Goal: Task Accomplishment & Management: Manage account settings

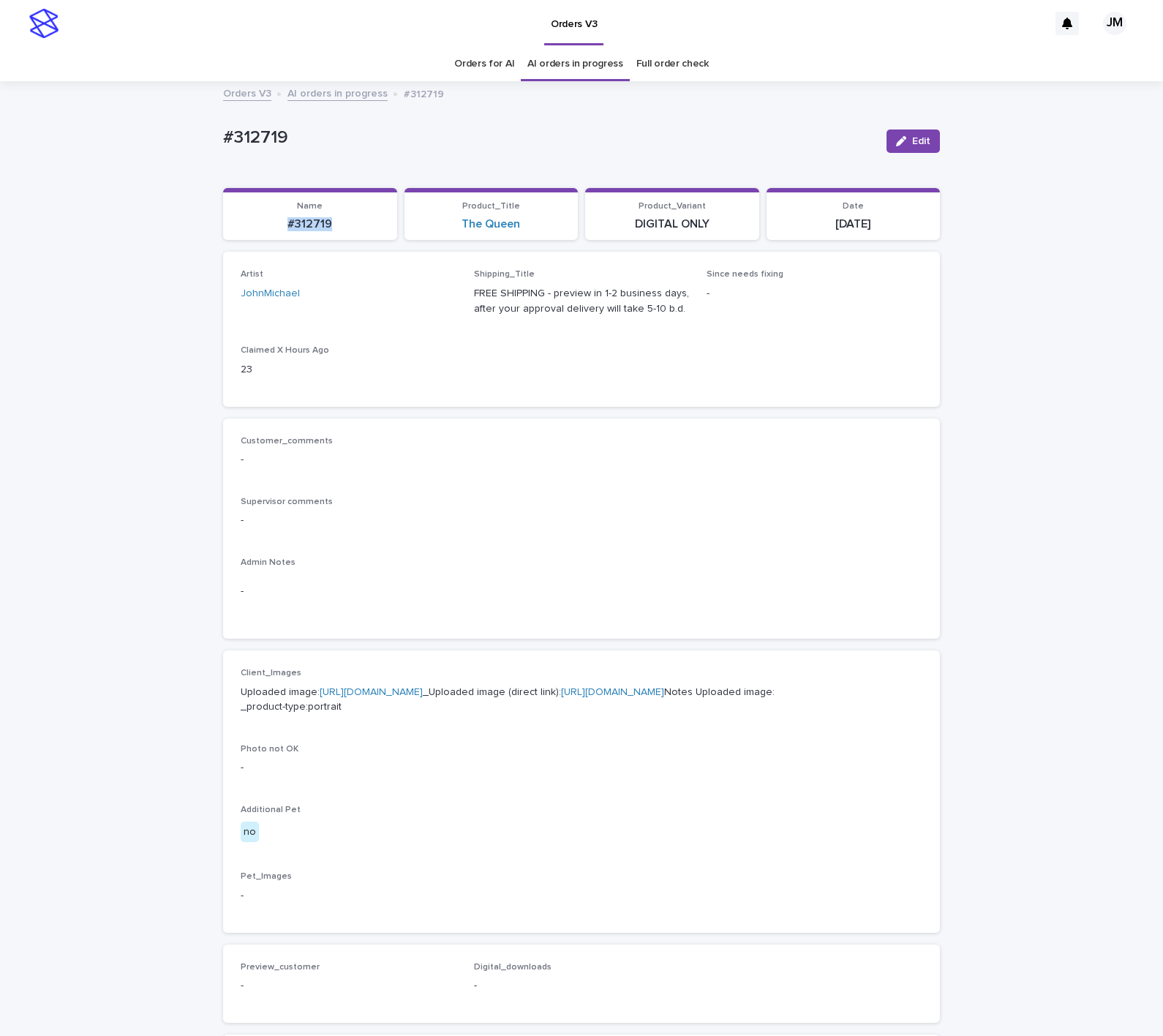
drag, startPoint x: 288, startPoint y: 228, endPoint x: 336, endPoint y: 231, distance: 48.1
click at [336, 231] on p "#312719" at bounding box center [310, 224] width 156 height 14
copy p "#312719"
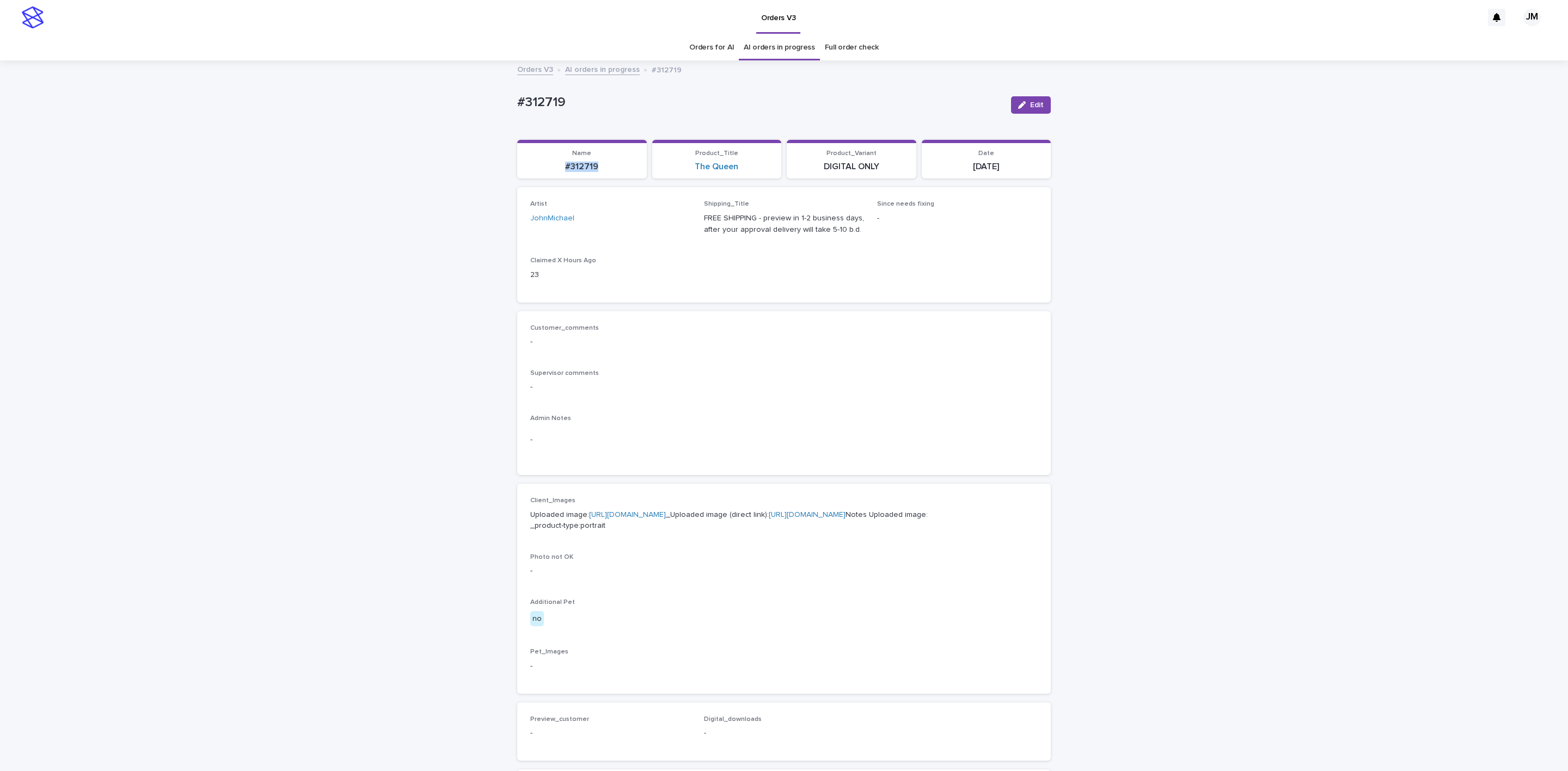
drag, startPoint x: 1032, startPoint y: 100, endPoint x: 729, endPoint y: 363, distance: 401.2
click at [865, 100] on button "Edit" at bounding box center [1031, 105] width 40 height 18
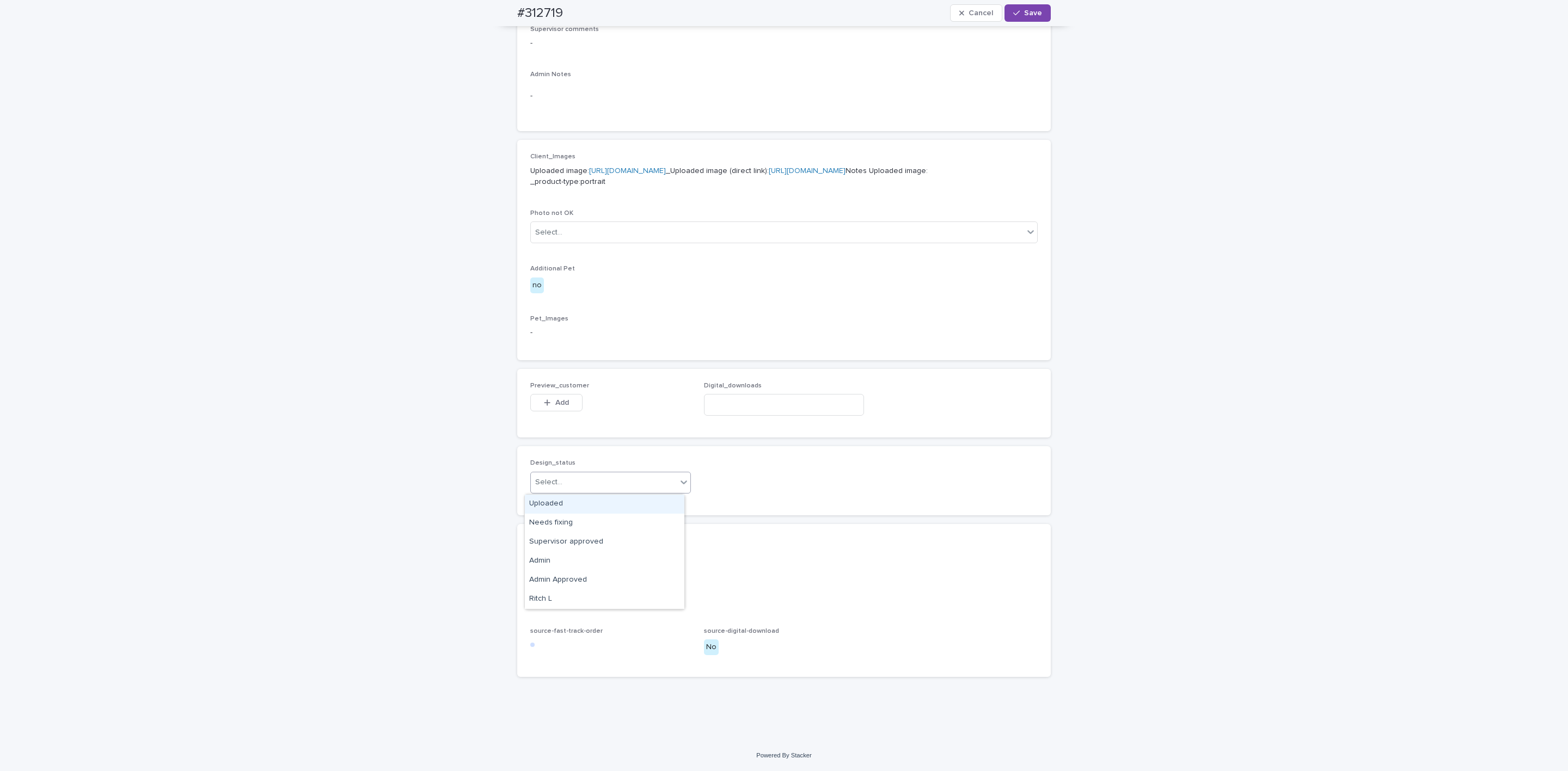
click at [601, 485] on div "Select..." at bounding box center [604, 483] width 146 height 18
click at [588, 497] on div "Uploaded" at bounding box center [604, 504] width 159 height 19
paste input "**********"
type input "**********"
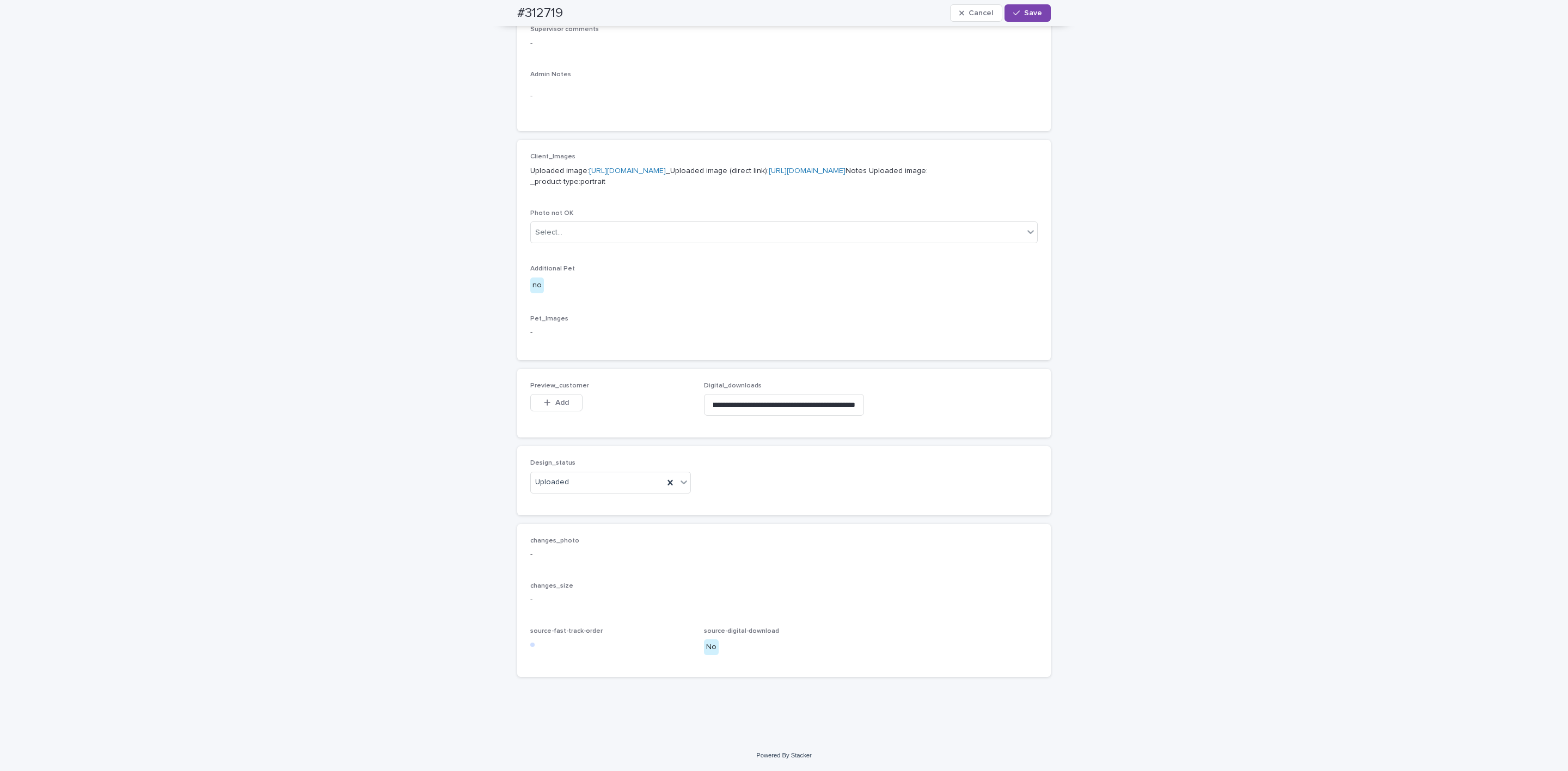
click at [565, 402] on button "Add" at bounding box center [556, 403] width 52 height 18
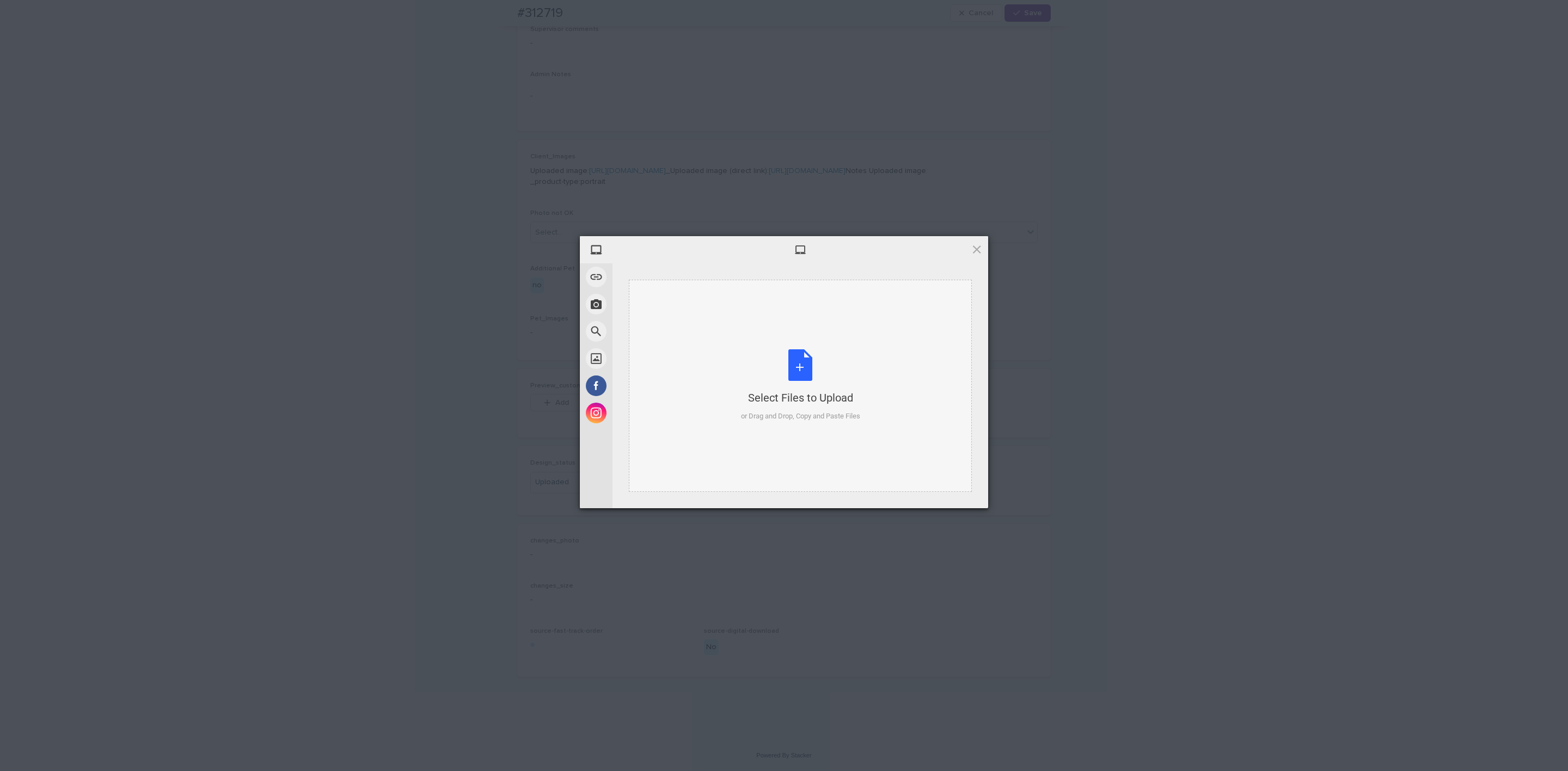
click at [797, 329] on div "Select Files to Upload or Drag and Drop, Copy and Paste Files" at bounding box center [800, 386] width 343 height 212
click at [467, 384] on div "1 My Device Link (URL) Take Photo Web Search Unsplash Facebook Instagram Select…" at bounding box center [784, 385] width 1568 height 771
click at [865, 493] on span "Upload 1" at bounding box center [955, 494] width 21 height 8
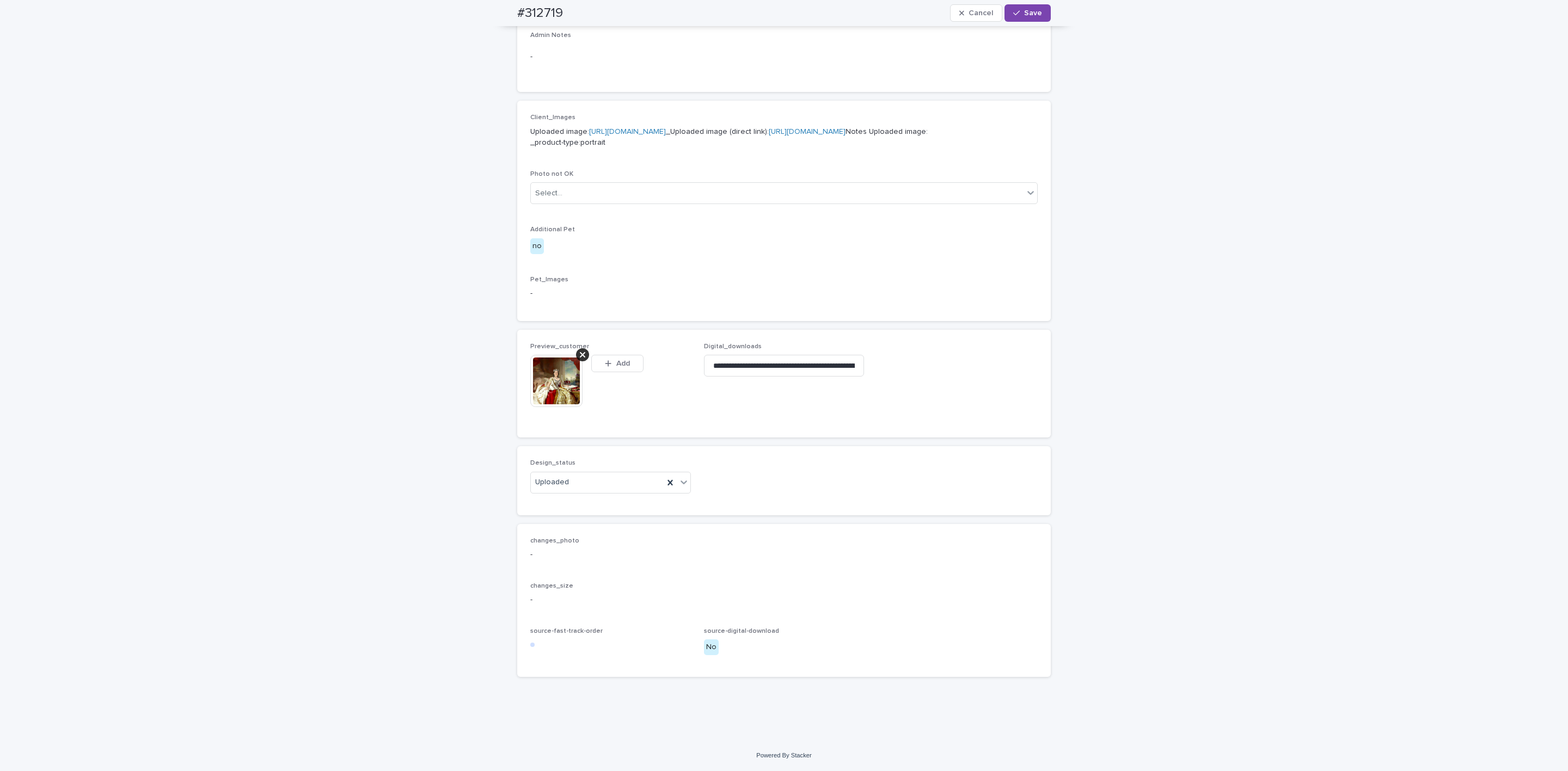
scroll to position [420, 0]
drag, startPoint x: 1029, startPoint y: 10, endPoint x: 978, endPoint y: 23, distance: 52.6
click at [865, 15] on span "Save" at bounding box center [1033, 13] width 18 height 8
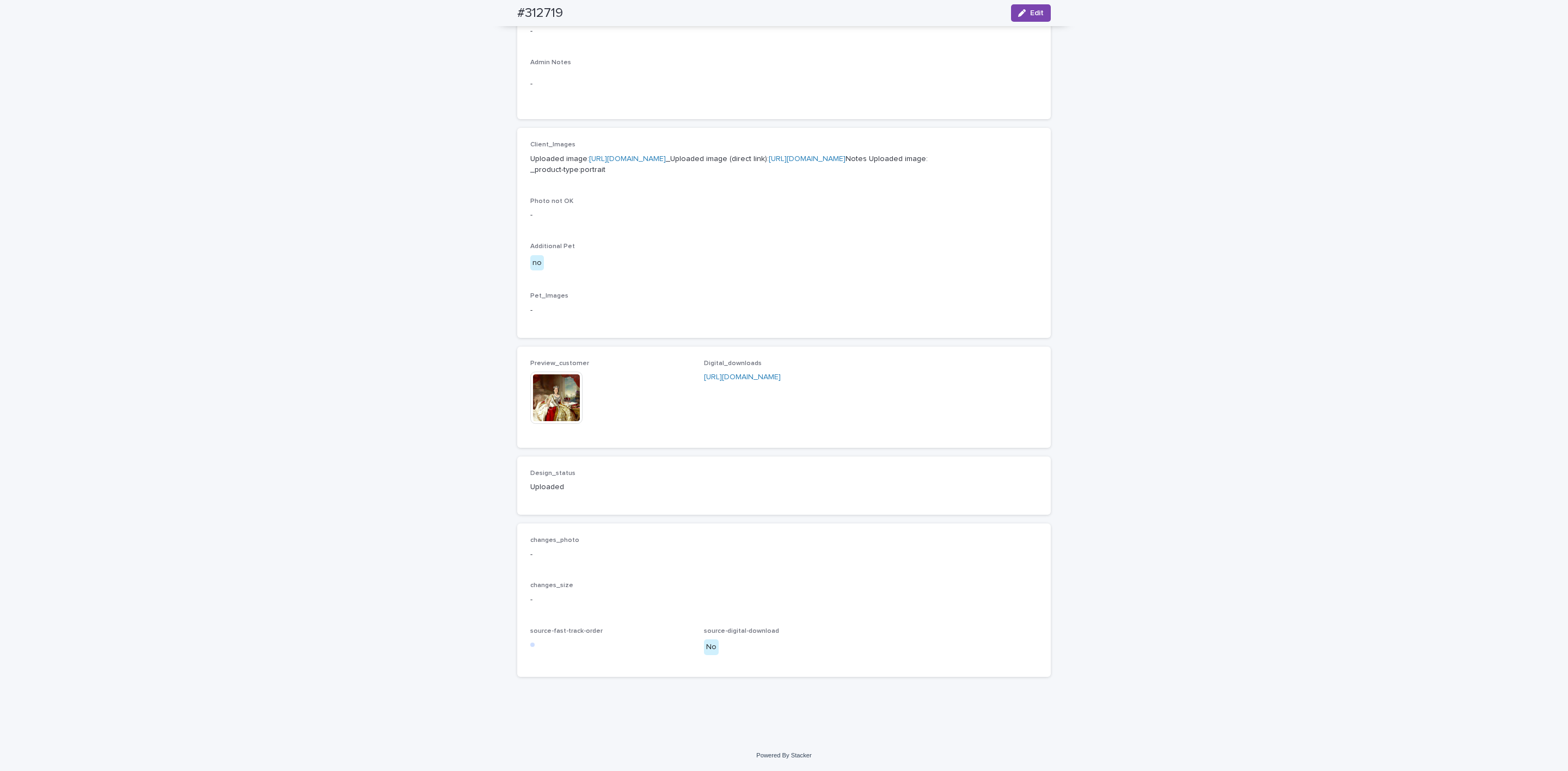
scroll to position [406, 0]
click at [741, 383] on p "https://drive.google.com/file/d/1L5AejYZdi3ELgvRfwDBW9kiy6QuQTPa1/view?usp=driv…" at bounding box center [785, 377] width 161 height 12
click at [746, 381] on link "https://drive.google.com/file/d/1L5AejYZdi3ELgvRfwDBW9kiy6QuQTPa1/view?usp=driv…" at bounding box center [743, 377] width 77 height 8
click at [565, 383] on img at bounding box center [556, 398] width 52 height 52
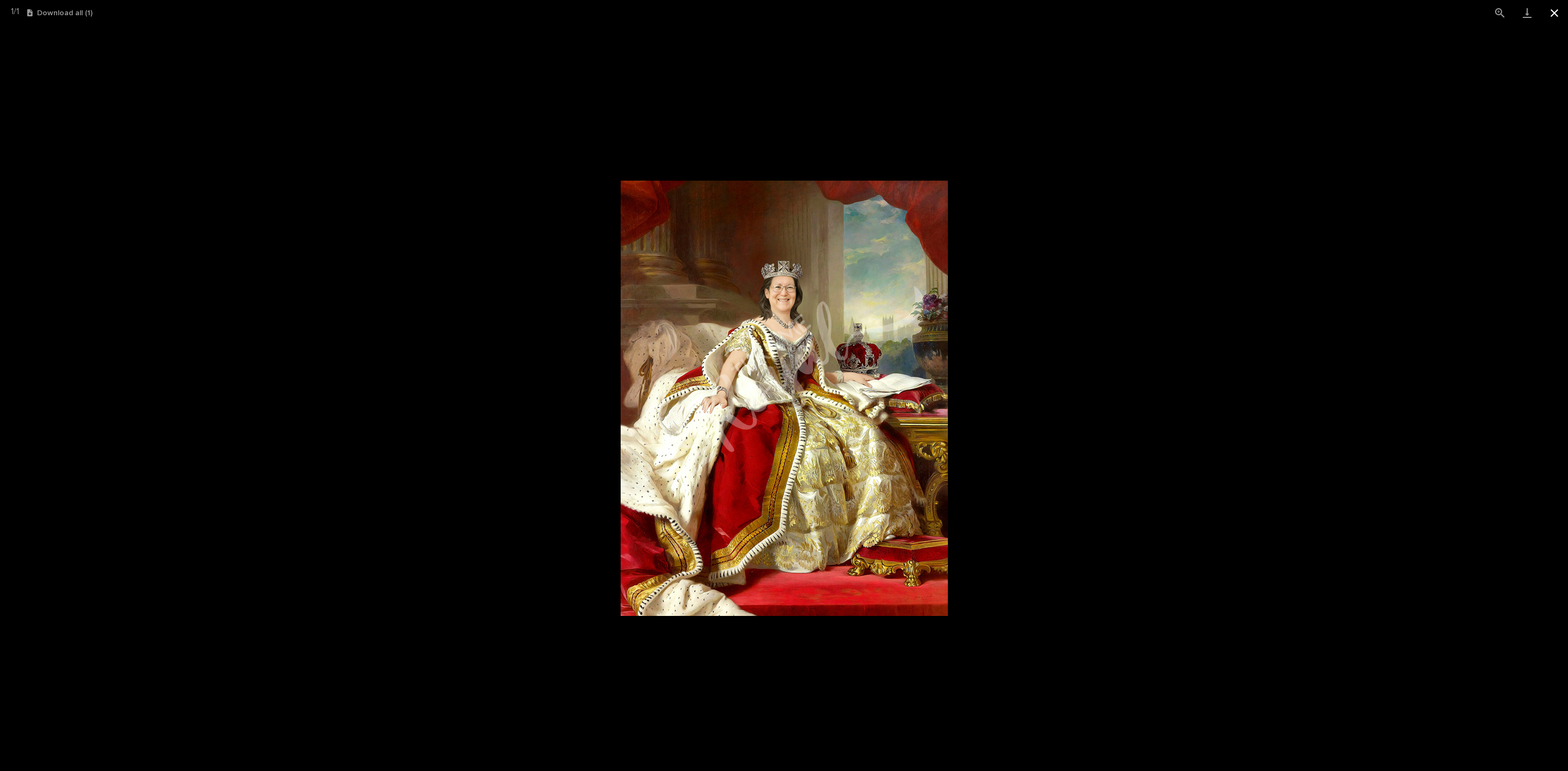
click at [865, 16] on button "Close gallery" at bounding box center [1554, 13] width 27 height 26
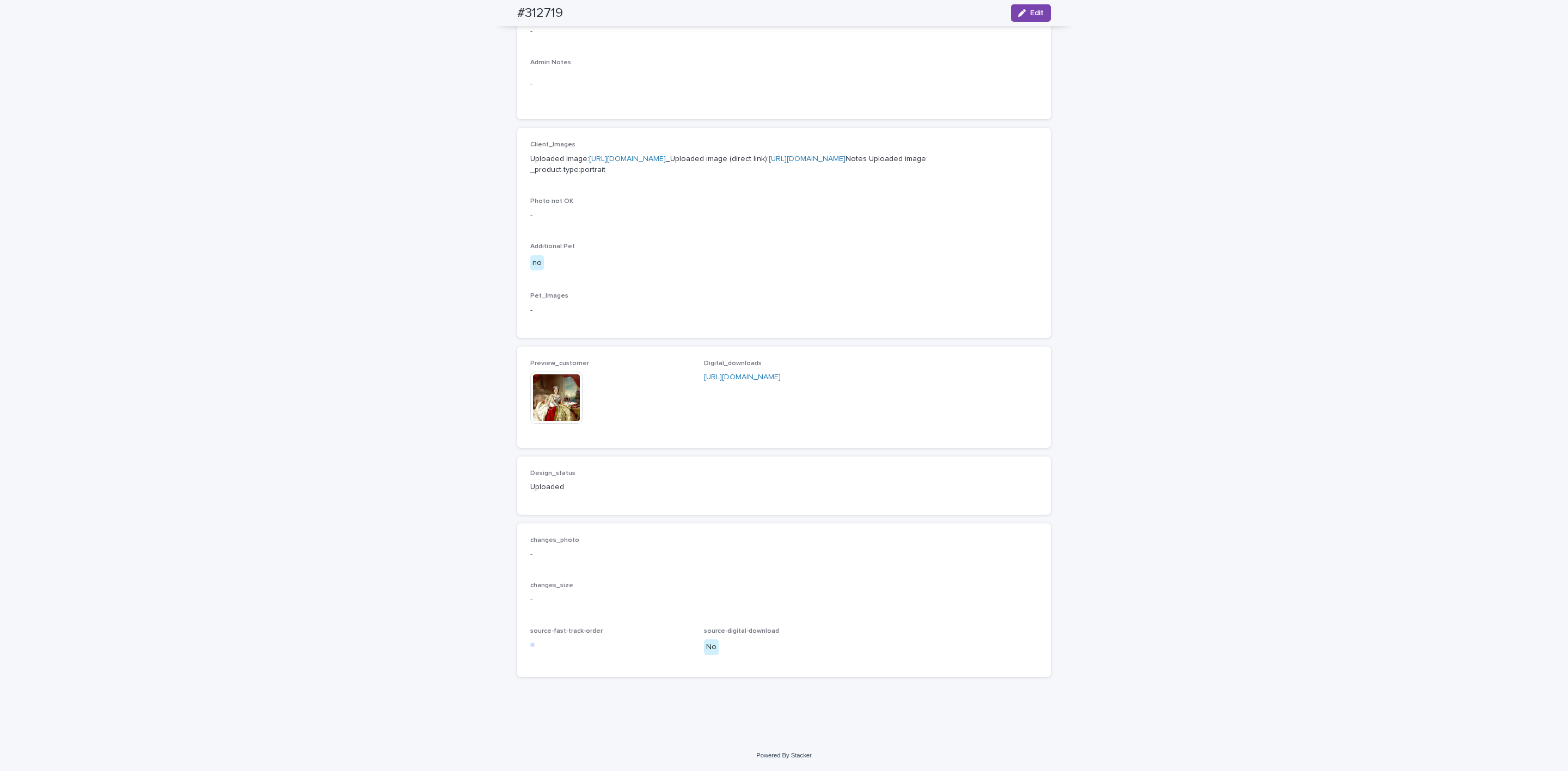
click at [705, 153] on p "Uploaded image: https://cdn.shopify.com-uploadkit.app/s/files/1/0033/4807/0511/…" at bounding box center [784, 165] width 508 height 23
click at [769, 155] on link "https://files.getuploadkit.com/e11cfb23-3d37-4f5e-b252-d52a065c0f83/58fcd041-a4…" at bounding box center [807, 159] width 77 height 8
click at [549, 406] on img at bounding box center [556, 398] width 52 height 52
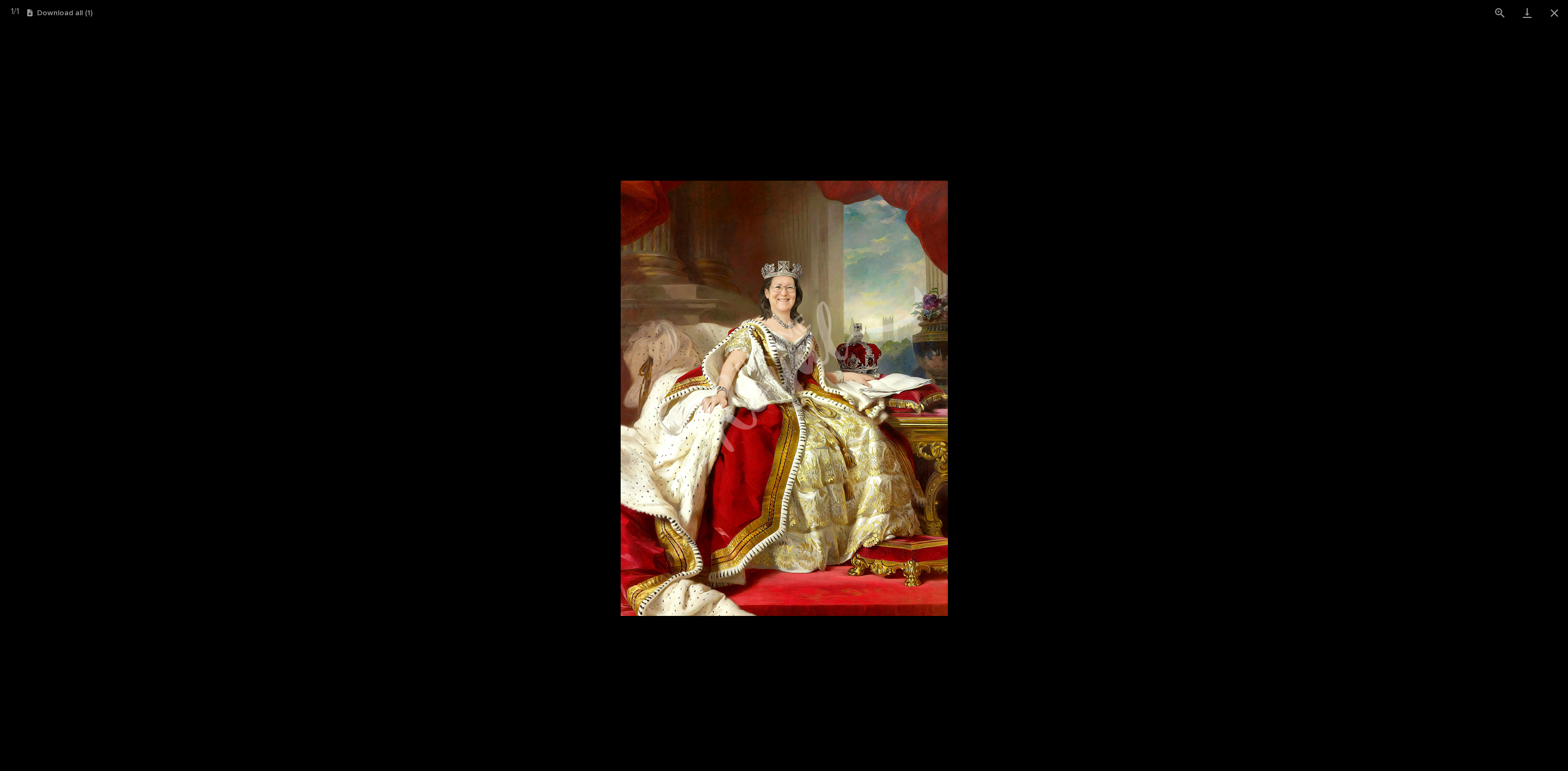
drag, startPoint x: 1129, startPoint y: 158, endPoint x: 1041, endPoint y: 141, distance: 89.6
click at [865, 158] on picture at bounding box center [784, 398] width 1568 height 745
click at [865, 15] on button "Close gallery" at bounding box center [1554, 13] width 27 height 26
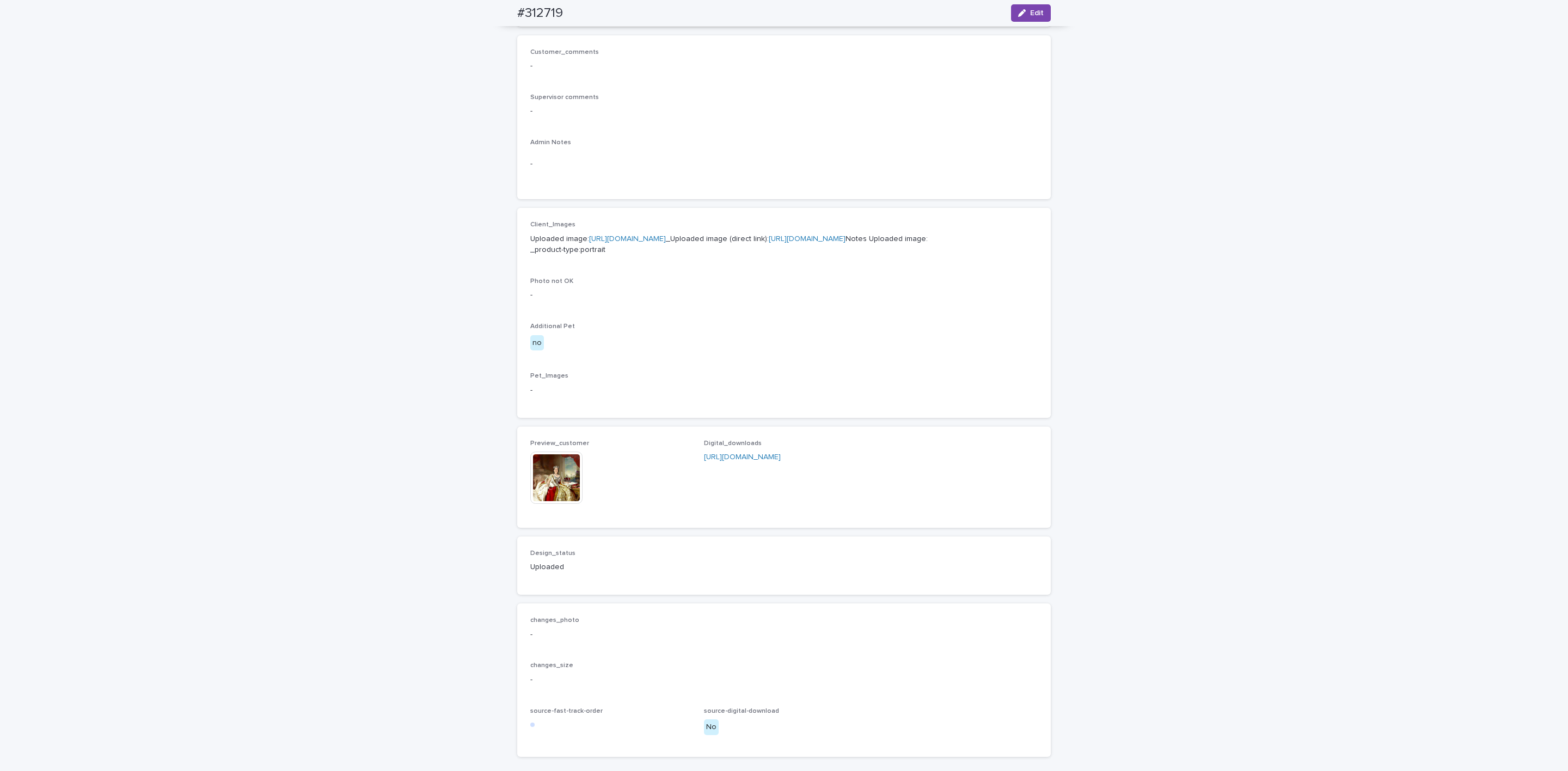
scroll to position [0, 0]
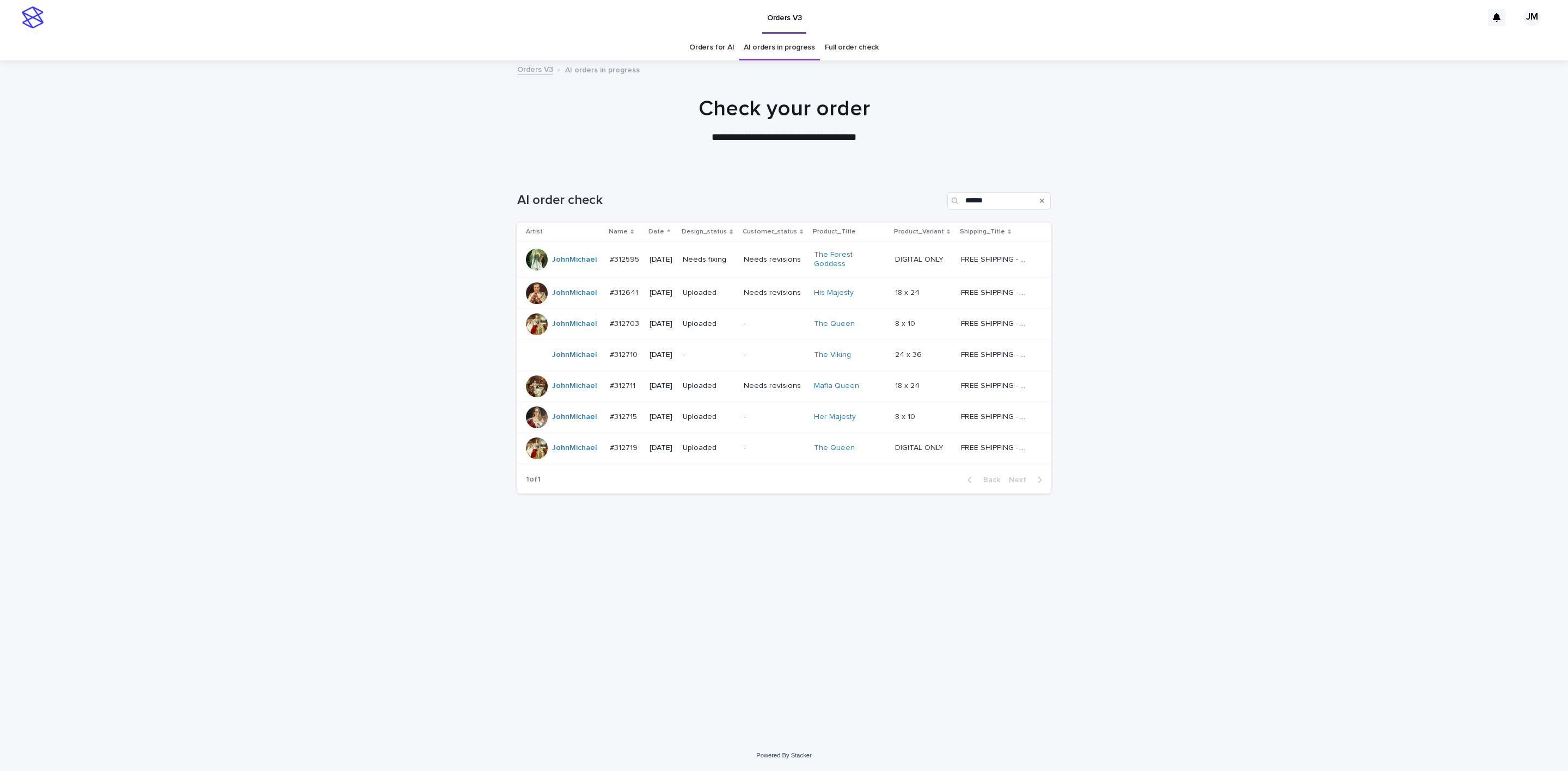
click at [735, 263] on div "Needs fixing" at bounding box center [709, 260] width 52 height 18
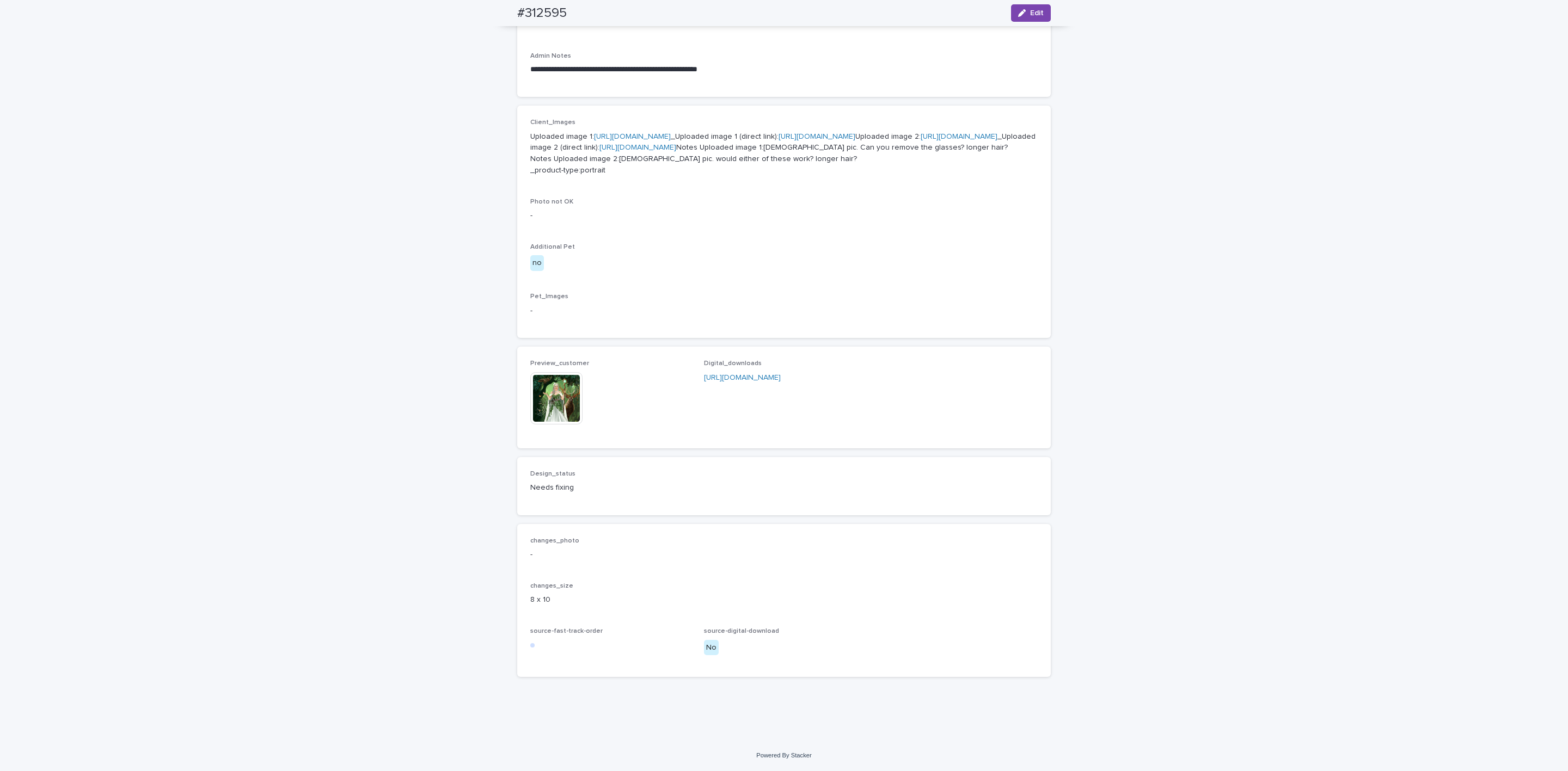
scroll to position [487, 0]
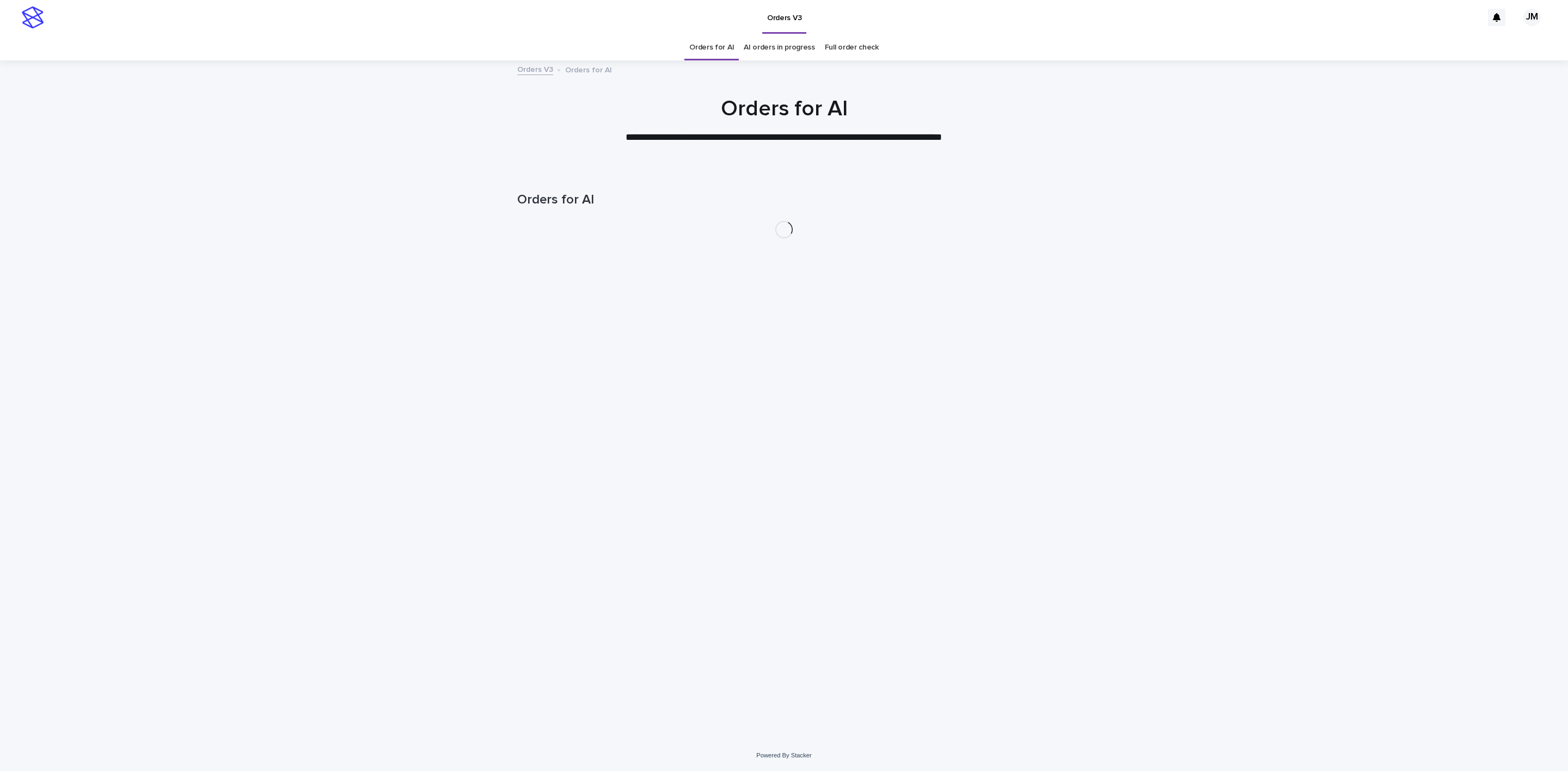
click at [750, 57] on link "AI orders in progress" at bounding box center [779, 47] width 71 height 26
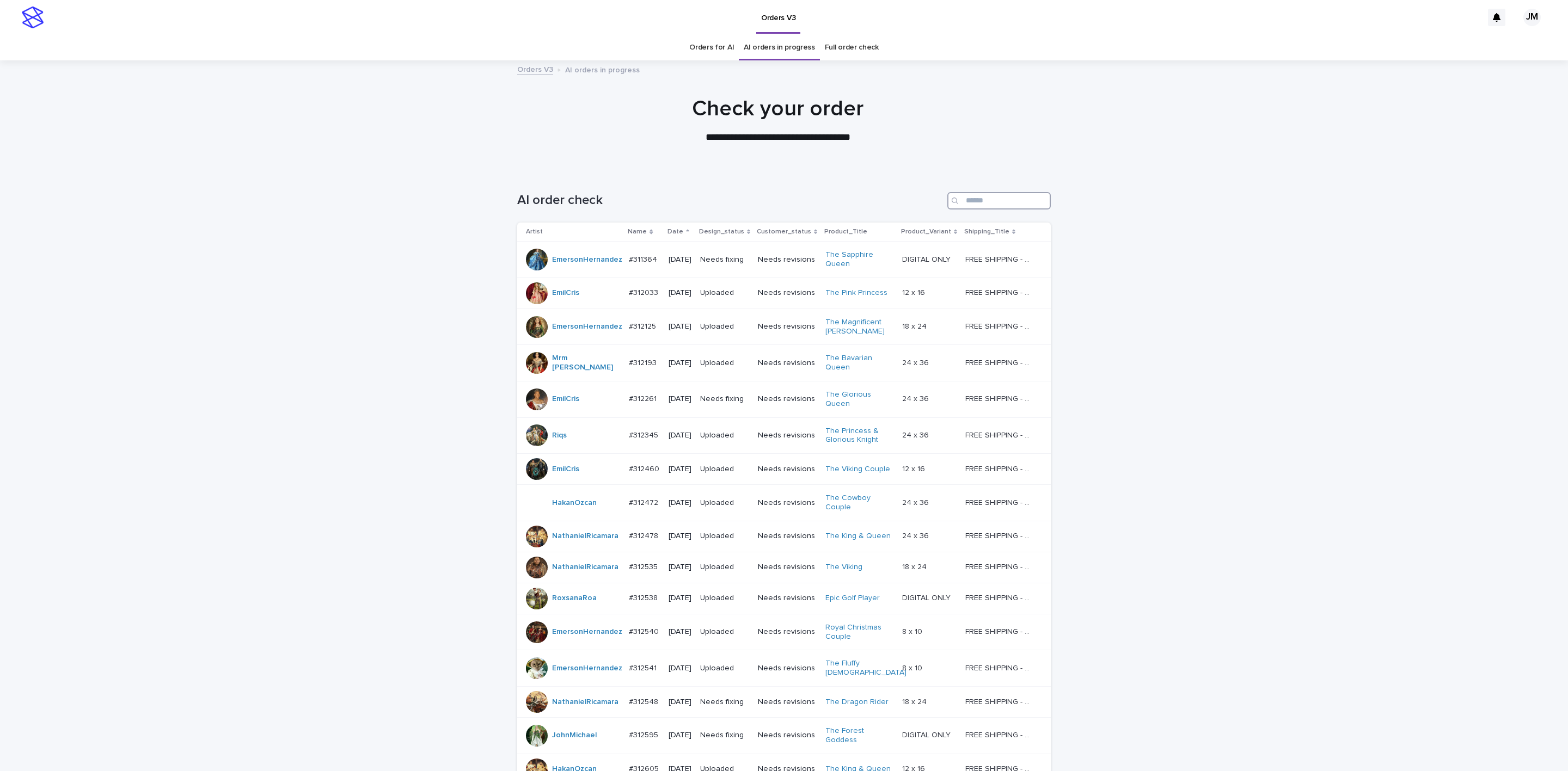
click at [999, 203] on input "Search" at bounding box center [999, 201] width 103 height 18
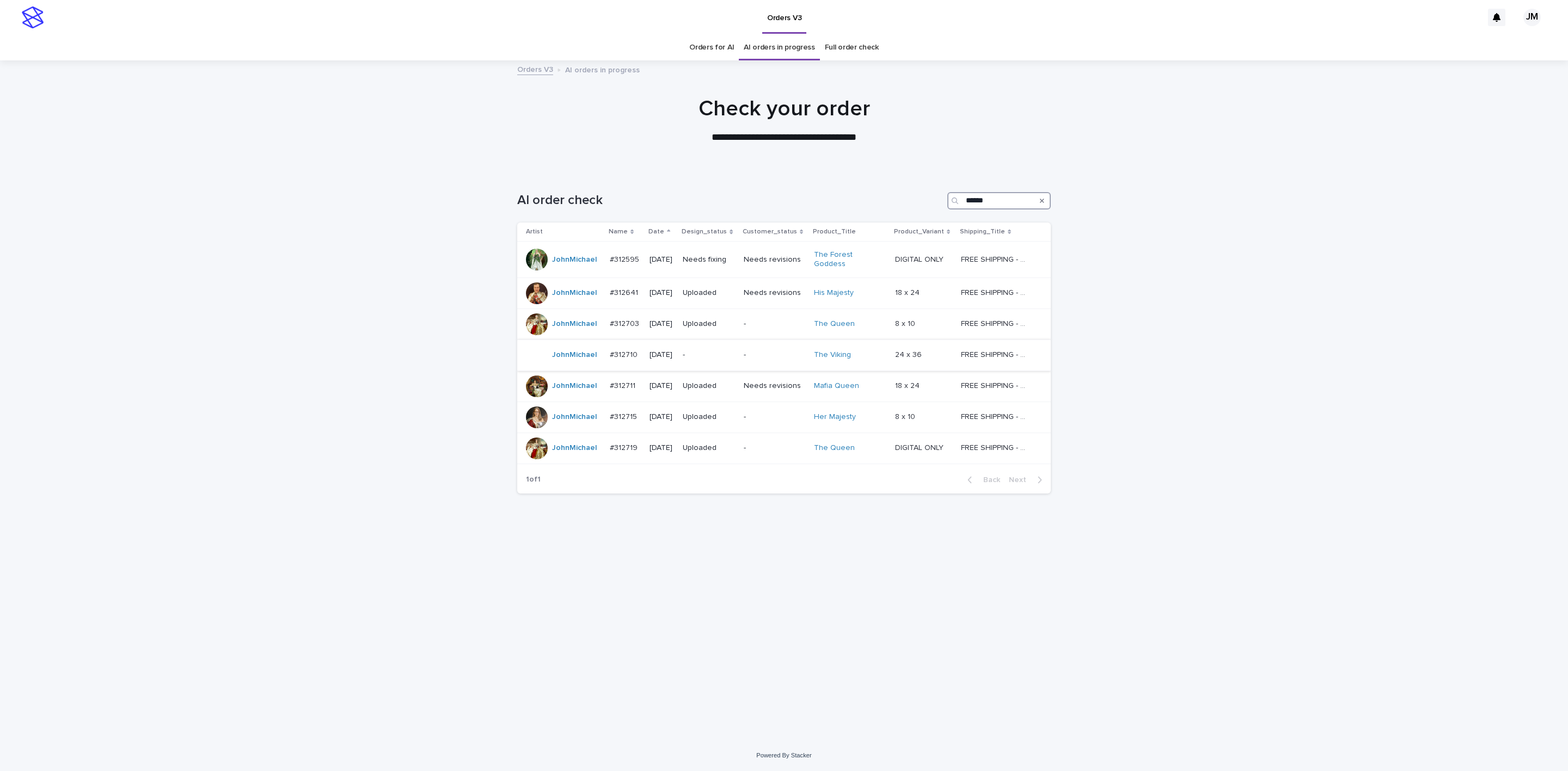
type input "******"
click at [712, 348] on div "-" at bounding box center [709, 354] width 52 height 12
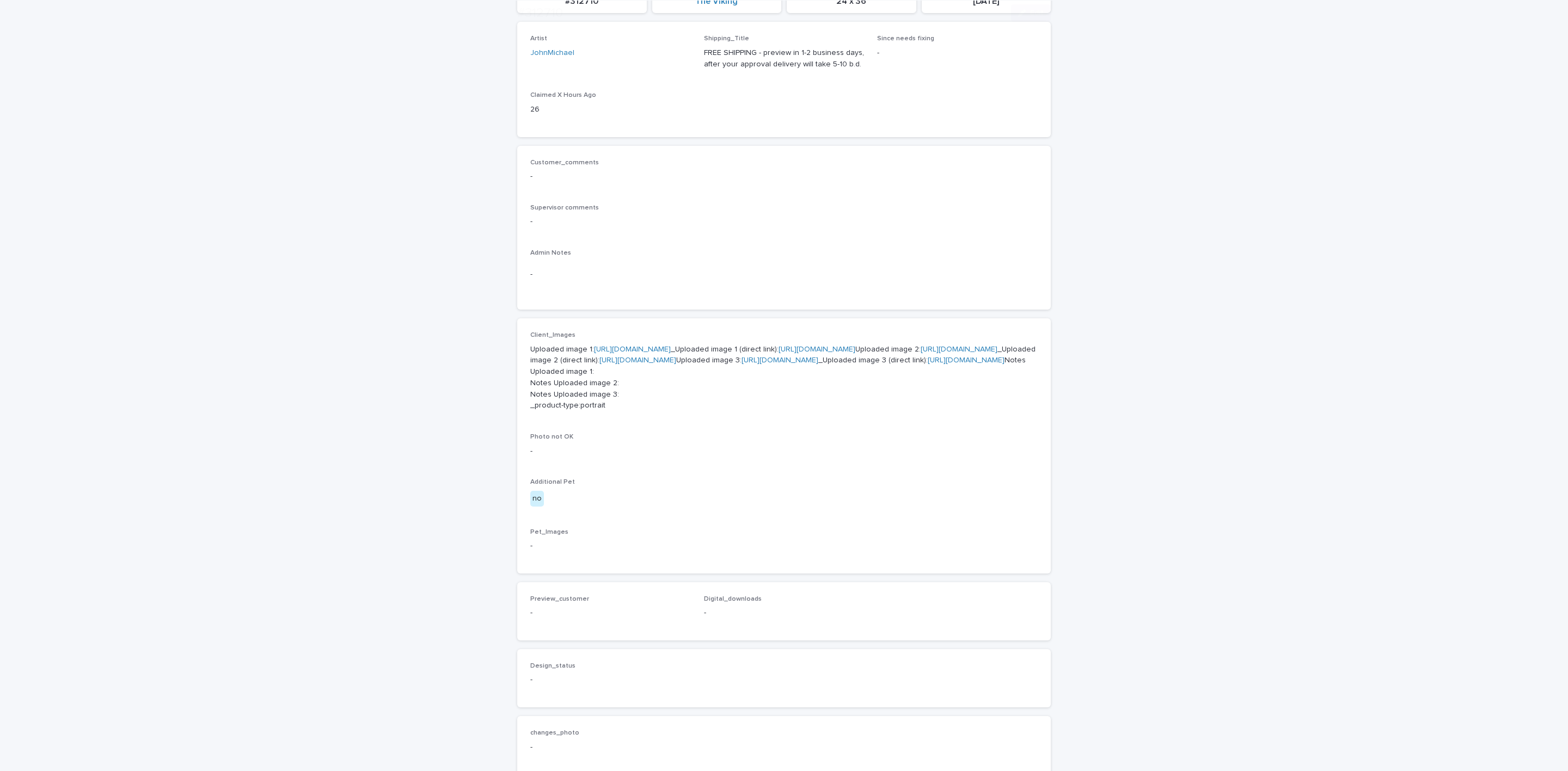
scroll to position [327, 0]
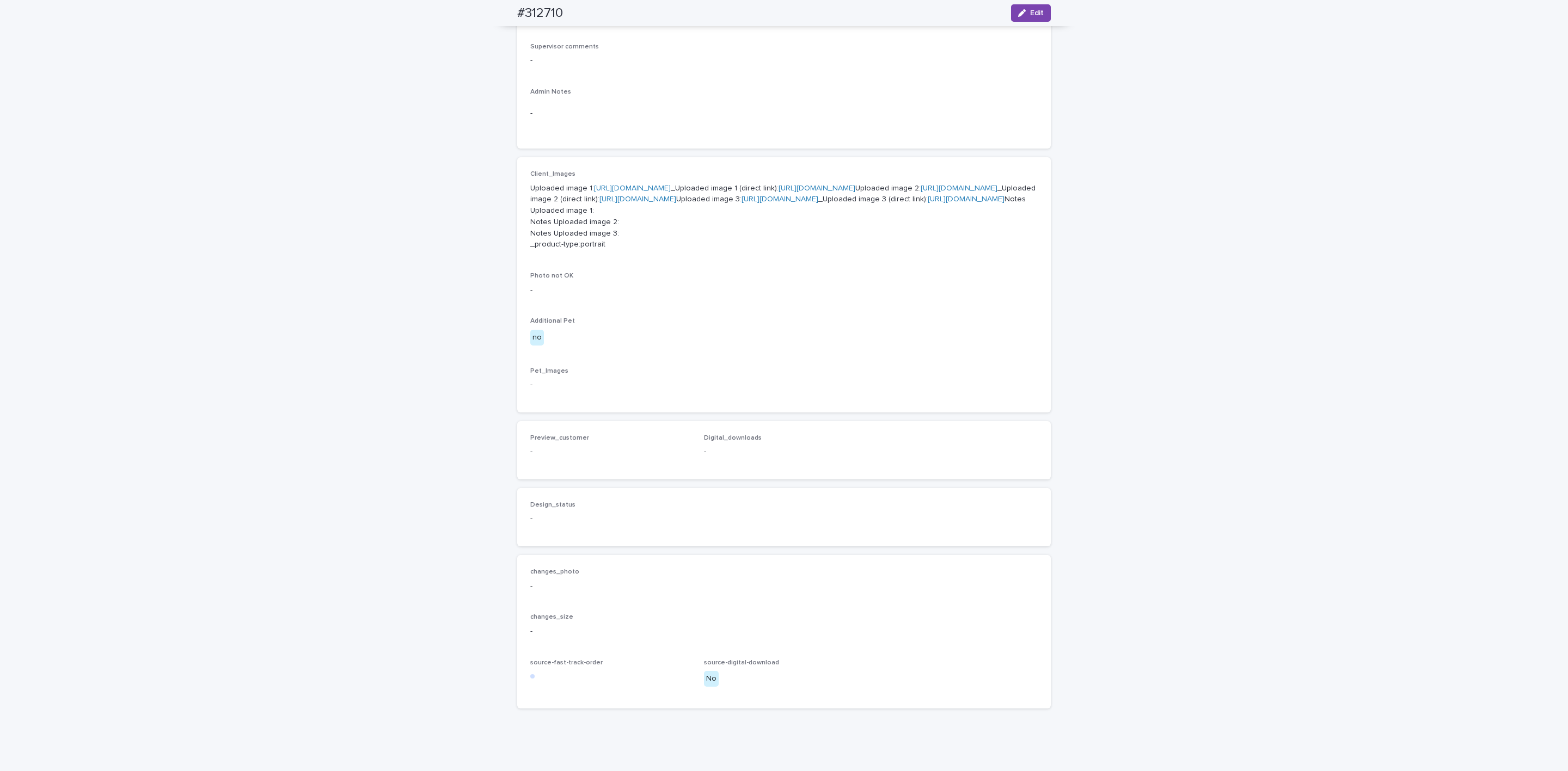
click at [921, 192] on link "[URL][DOMAIN_NAME]" at bounding box center [959, 188] width 77 height 8
click at [779, 192] on link "[URL][DOMAIN_NAME]" at bounding box center [817, 188] width 77 height 8
click at [928, 203] on link "[URL][DOMAIN_NAME]" at bounding box center [966, 199] width 77 height 8
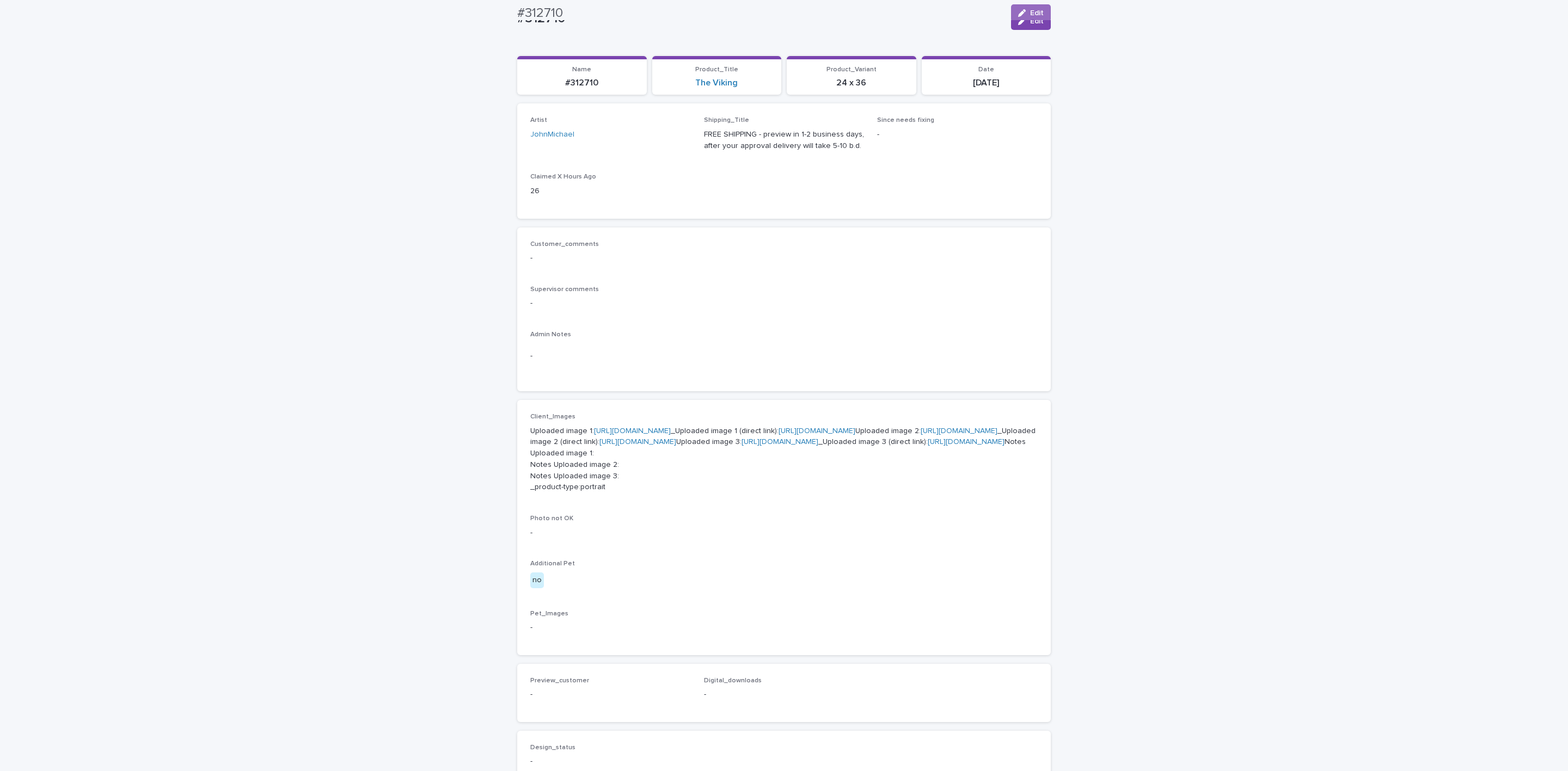
scroll to position [82, 0]
